Goal: Information Seeking & Learning: Learn about a topic

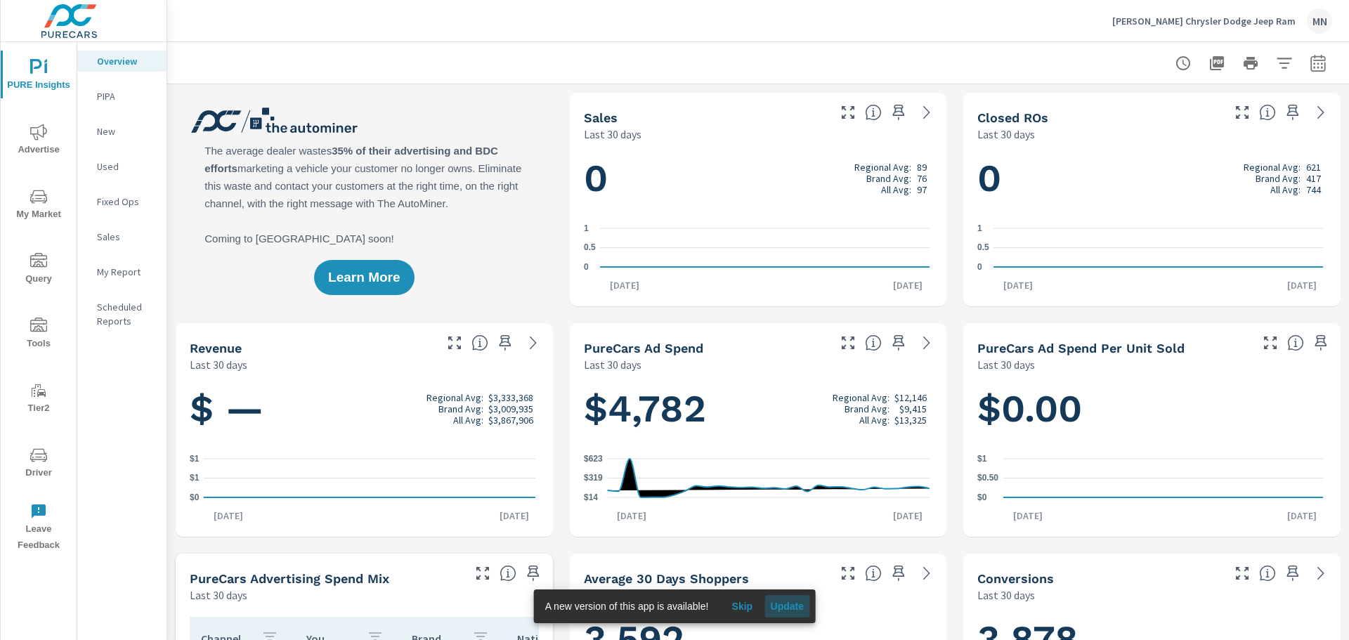
click at [791, 604] on span "Update" at bounding box center [787, 606] width 34 height 13
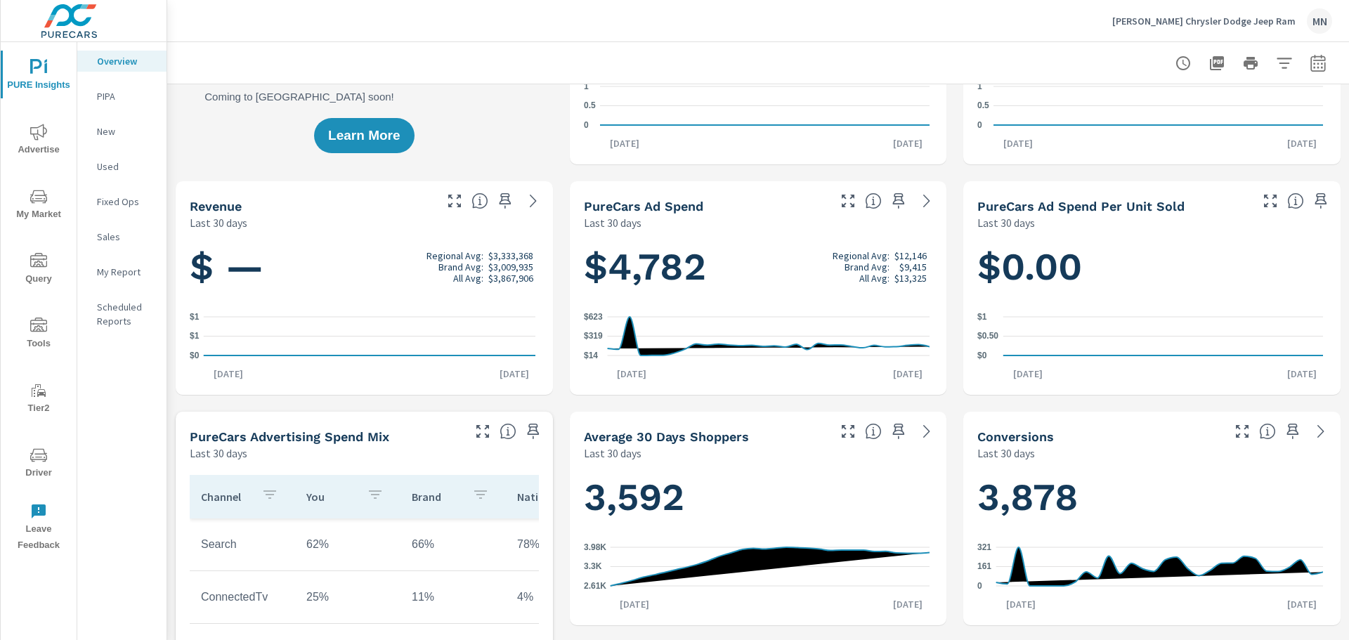
scroll to position [141, 0]
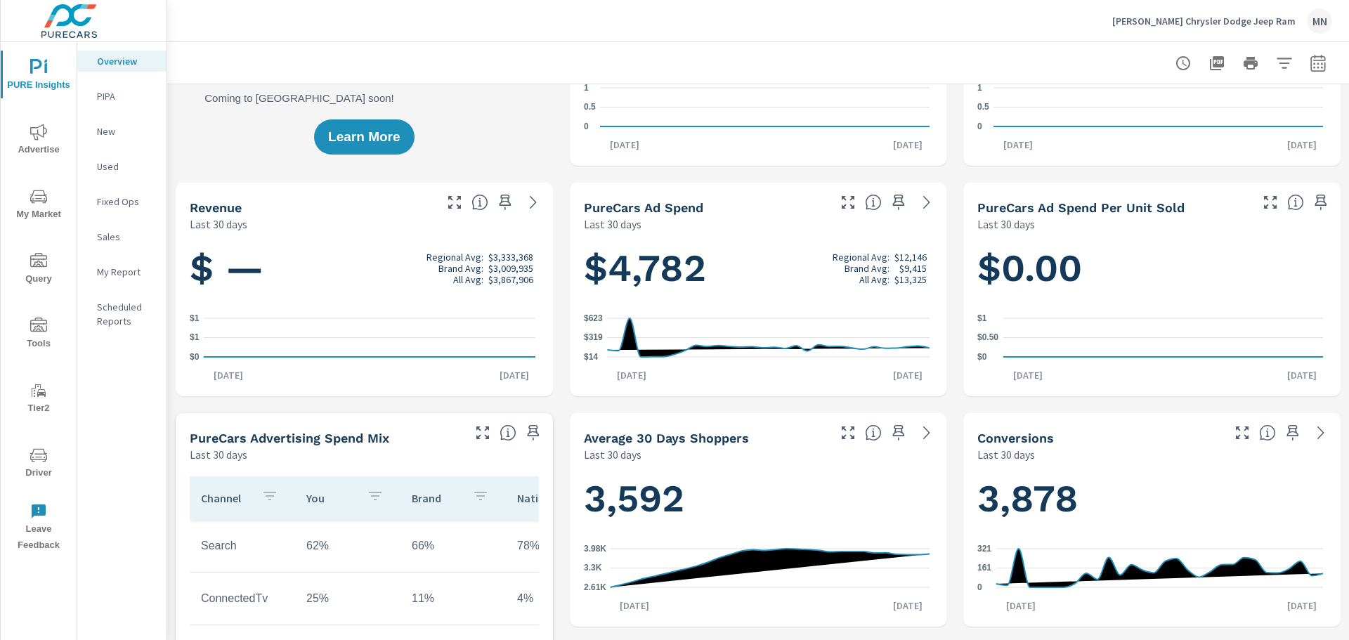
click at [44, 136] on icon "nav menu" at bounding box center [38, 132] width 17 height 16
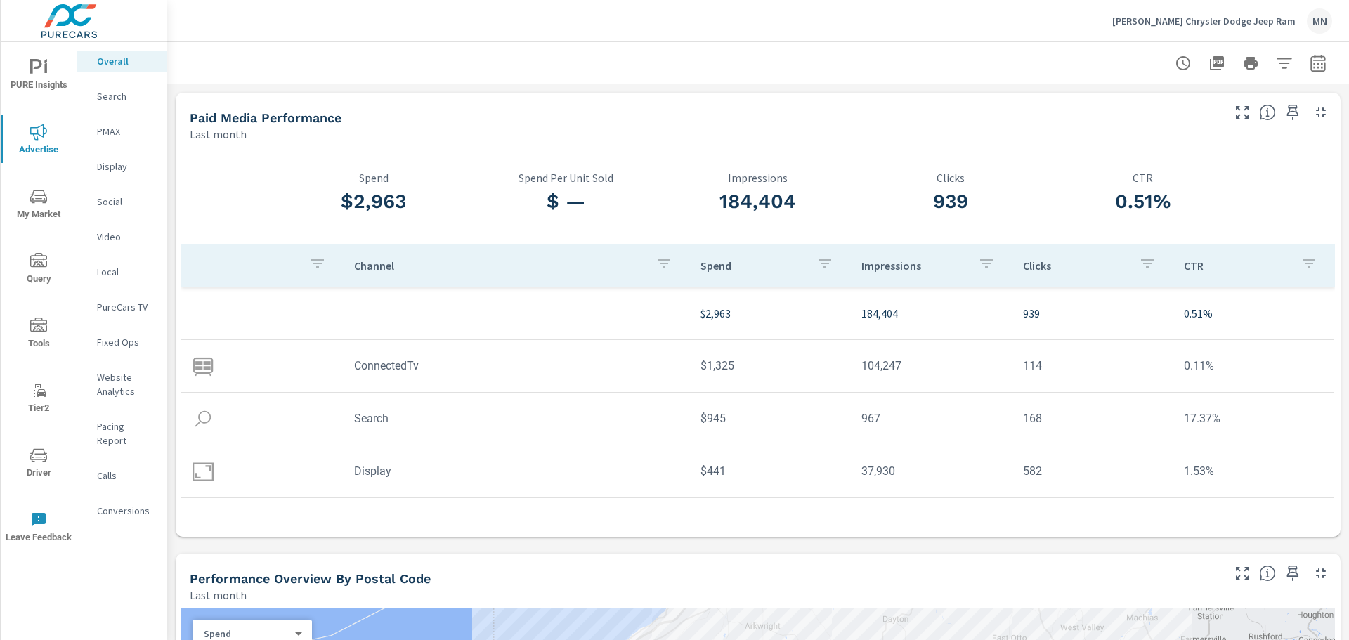
click at [115, 199] on p "Social" at bounding box center [126, 202] width 58 height 14
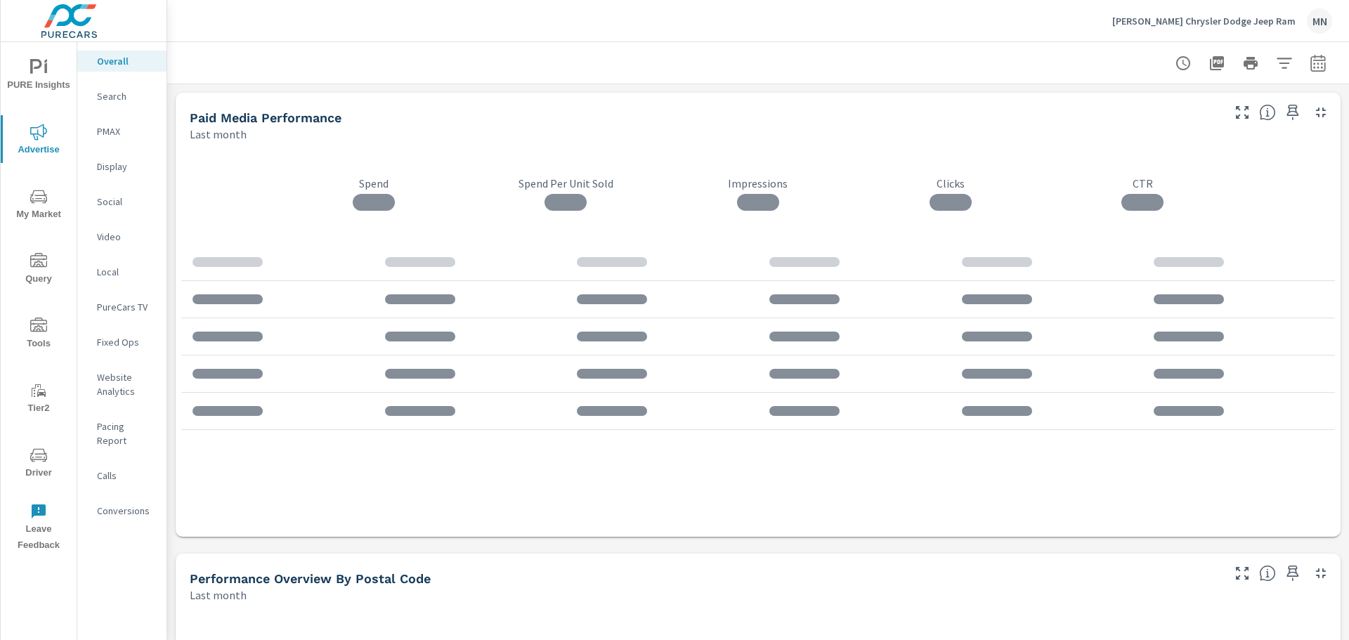
click at [111, 239] on p "Video" at bounding box center [126, 237] width 58 height 14
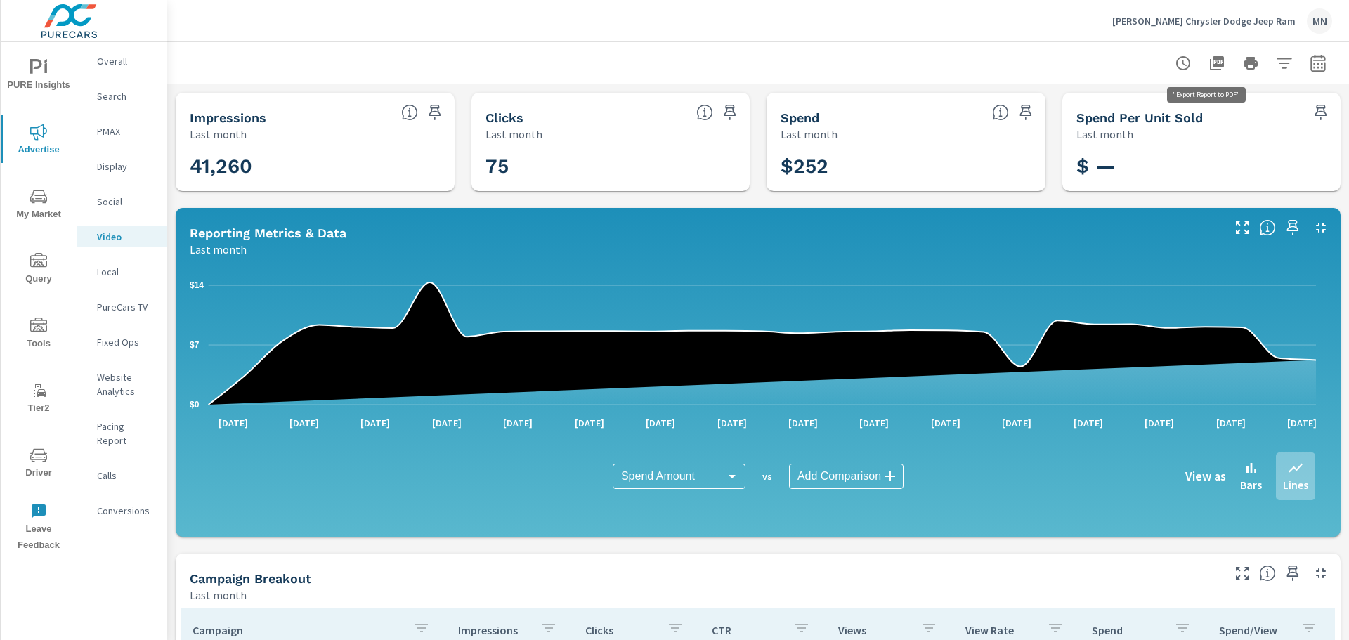
click at [1214, 62] on icon "button" at bounding box center [1217, 63] width 14 height 14
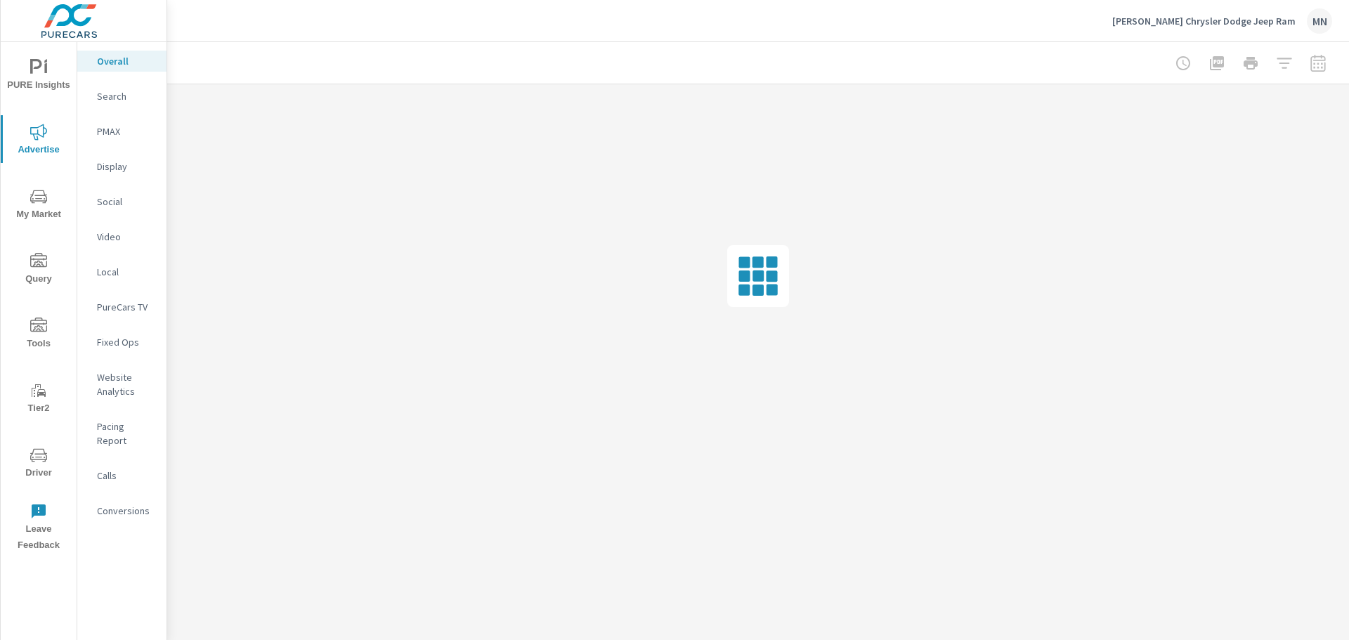
click at [118, 167] on p "Display" at bounding box center [126, 167] width 58 height 14
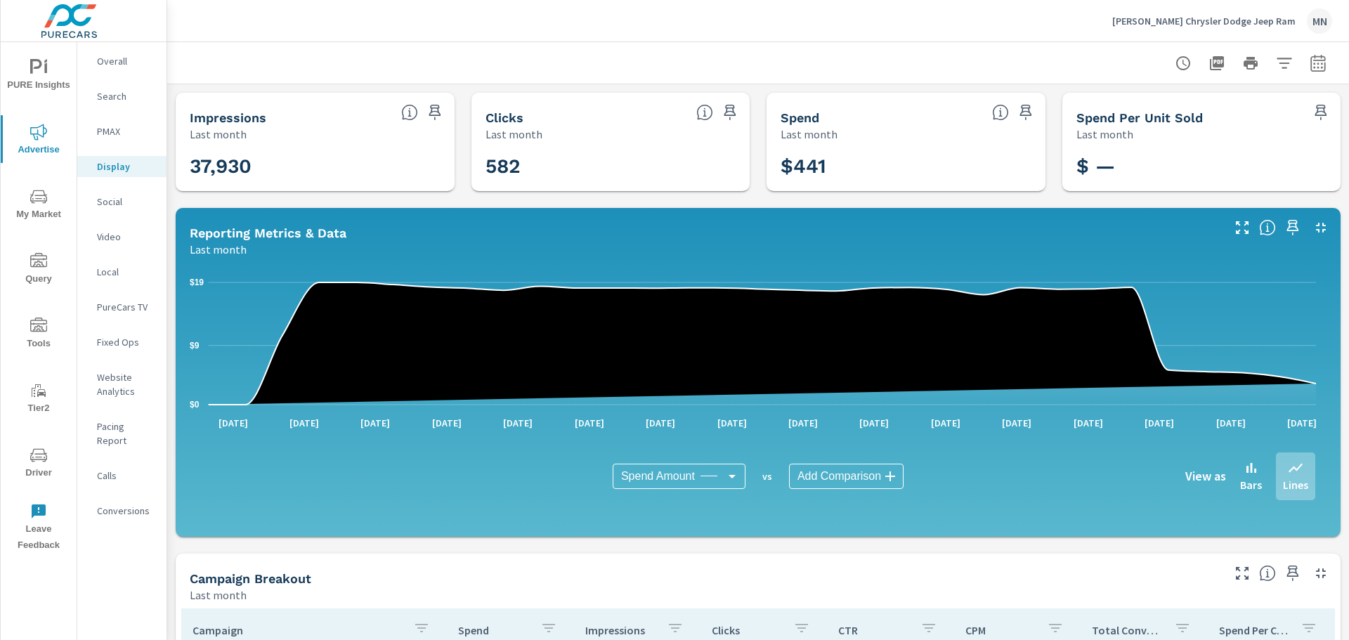
click at [1215, 63] on button "button" at bounding box center [1217, 63] width 28 height 28
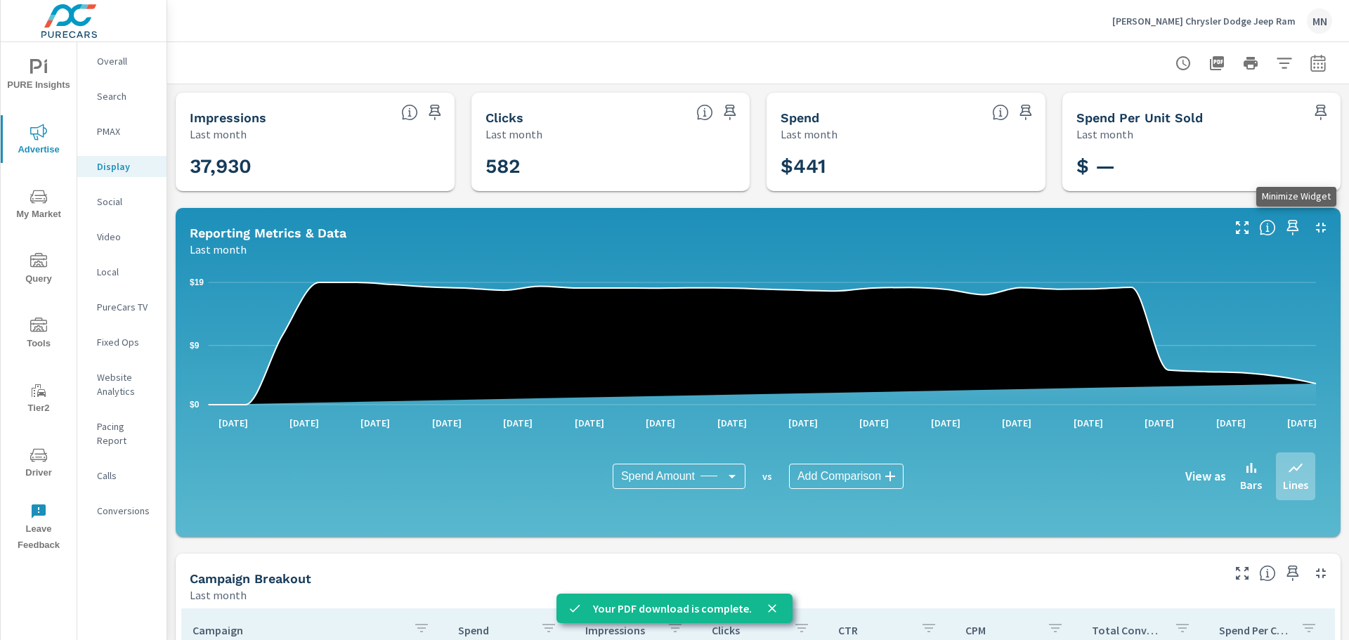
click at [1313, 223] on icon "button" at bounding box center [1321, 227] width 17 height 17
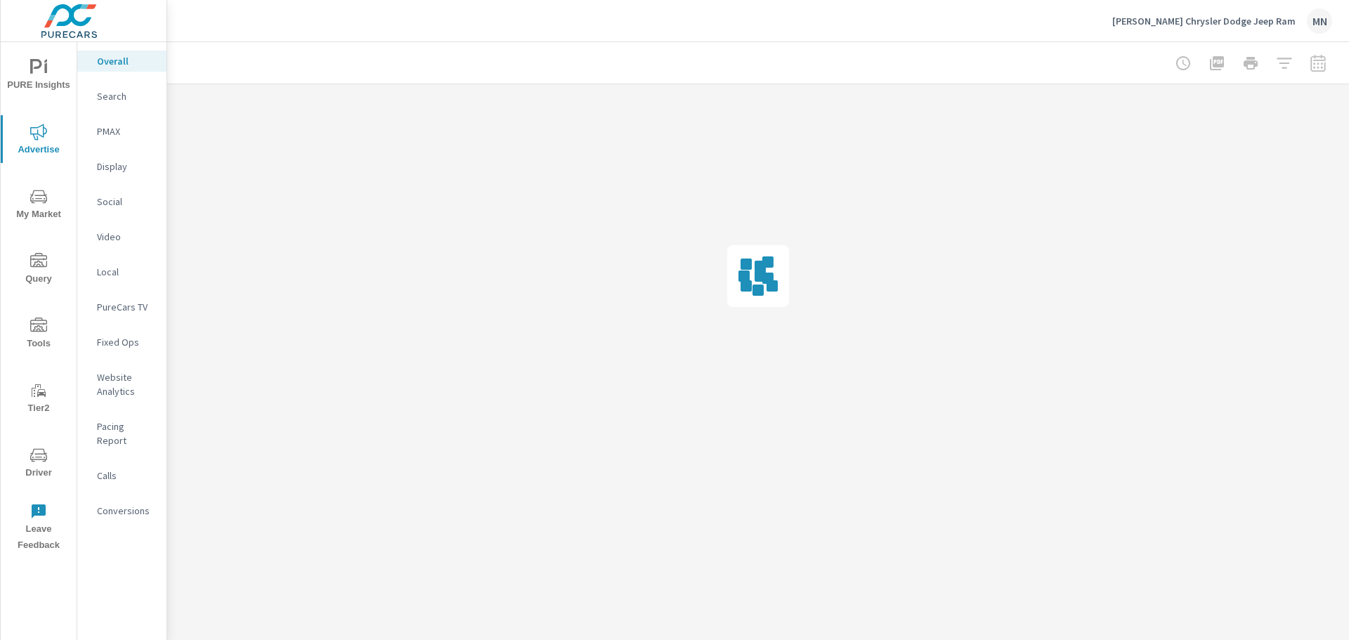
click at [113, 91] on p "Search" at bounding box center [126, 96] width 58 height 14
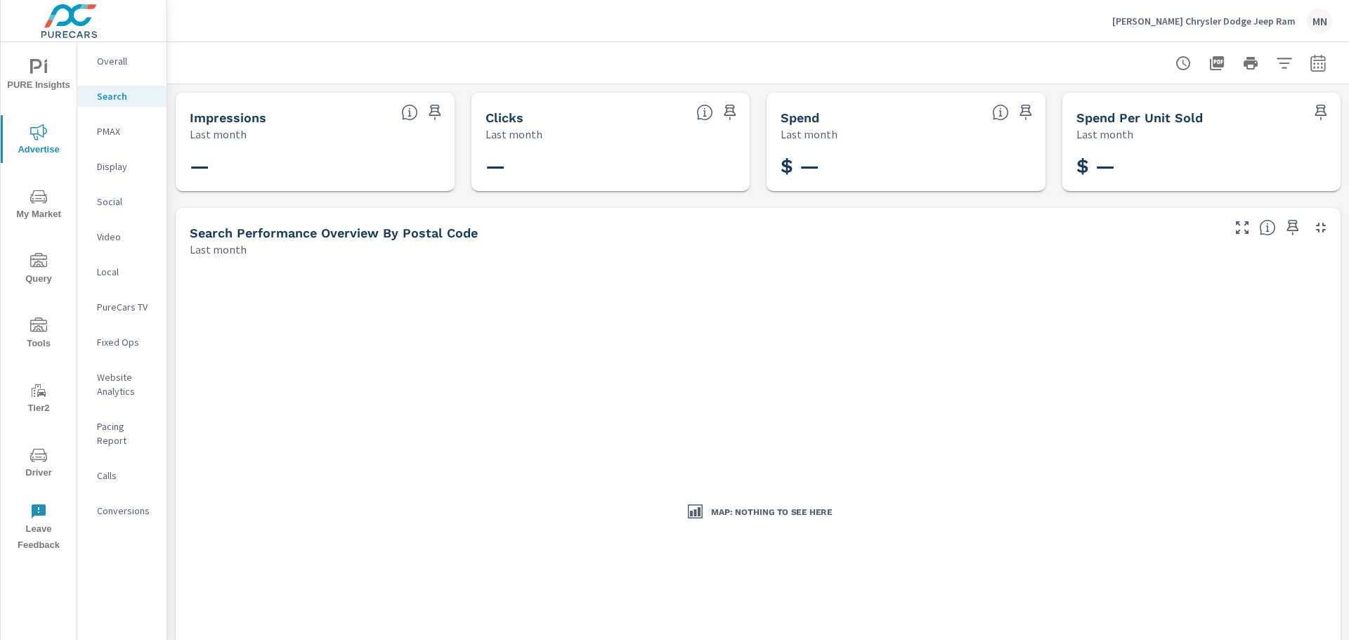
click at [127, 134] on p "PMAX" at bounding box center [126, 131] width 58 height 14
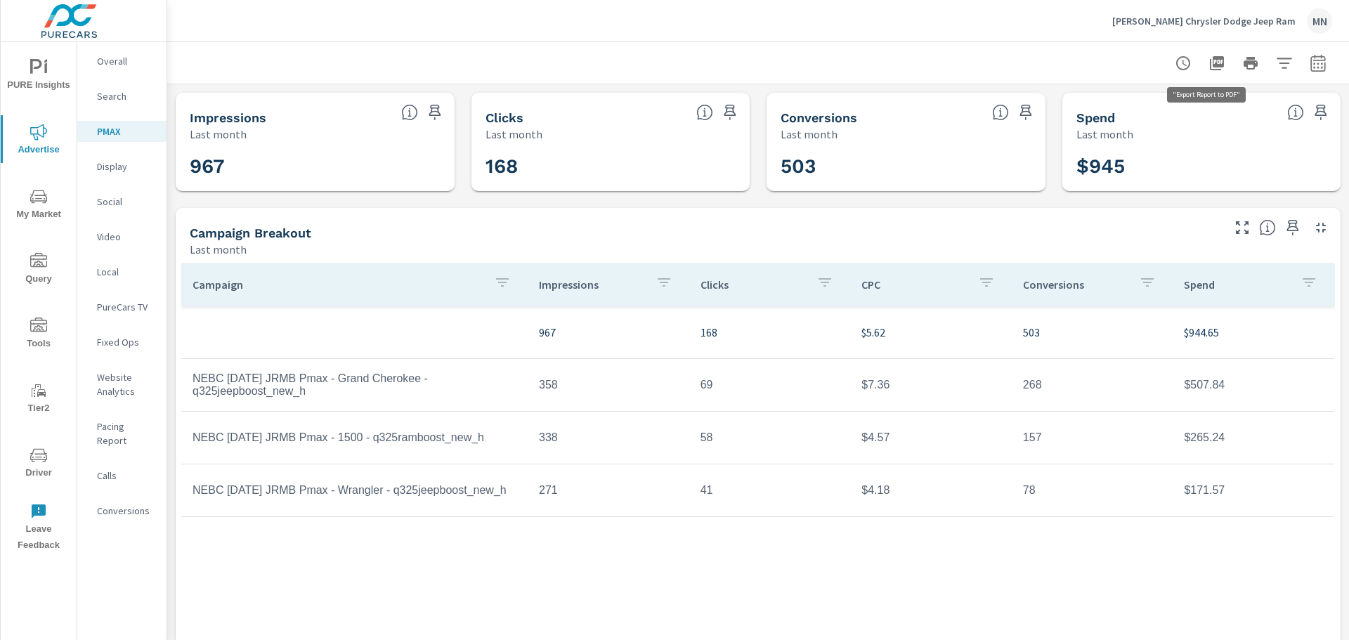
click at [1210, 63] on icon "button" at bounding box center [1217, 63] width 14 height 14
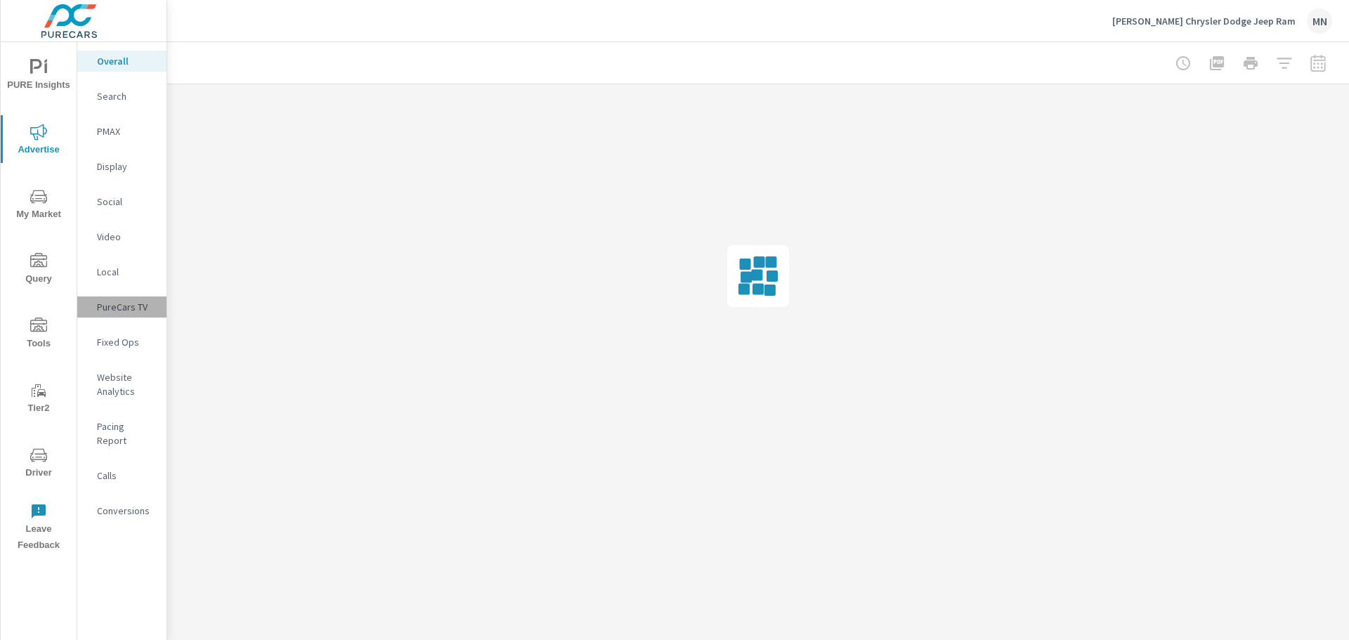
click at [112, 311] on p "PureCars TV" at bounding box center [126, 307] width 58 height 14
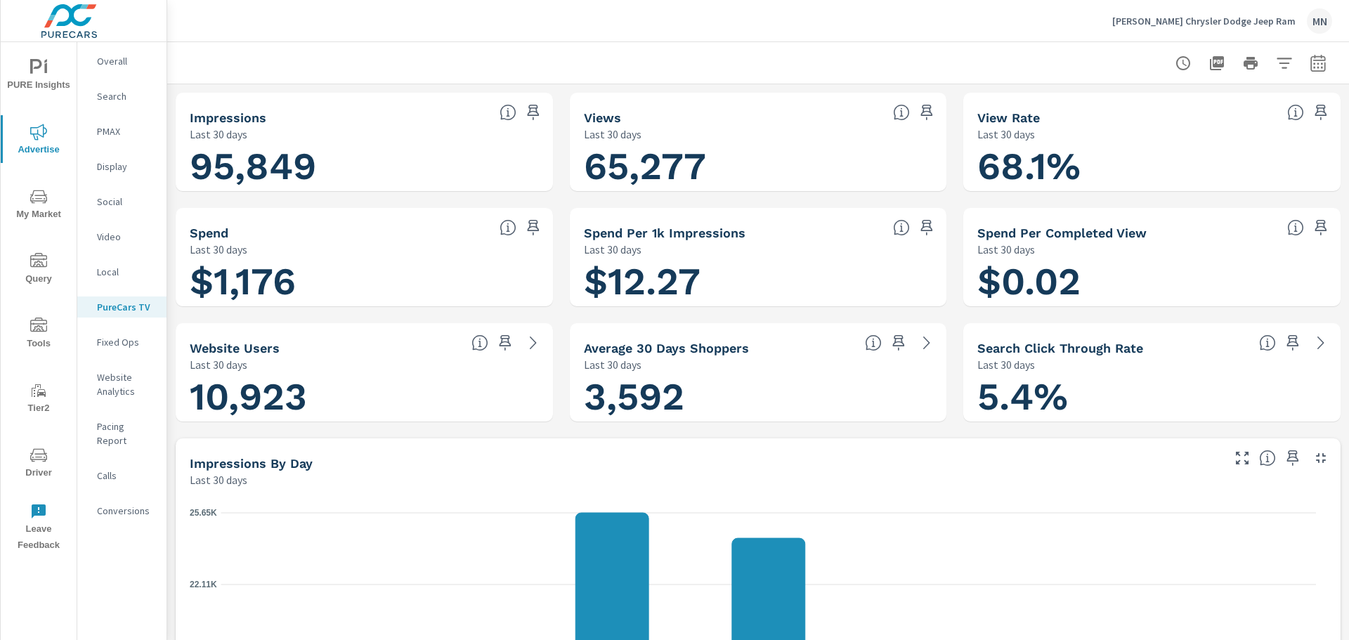
scroll to position [1, 0]
click at [1214, 61] on icon "button" at bounding box center [1217, 63] width 14 height 14
